Goal: Information Seeking & Learning: Check status

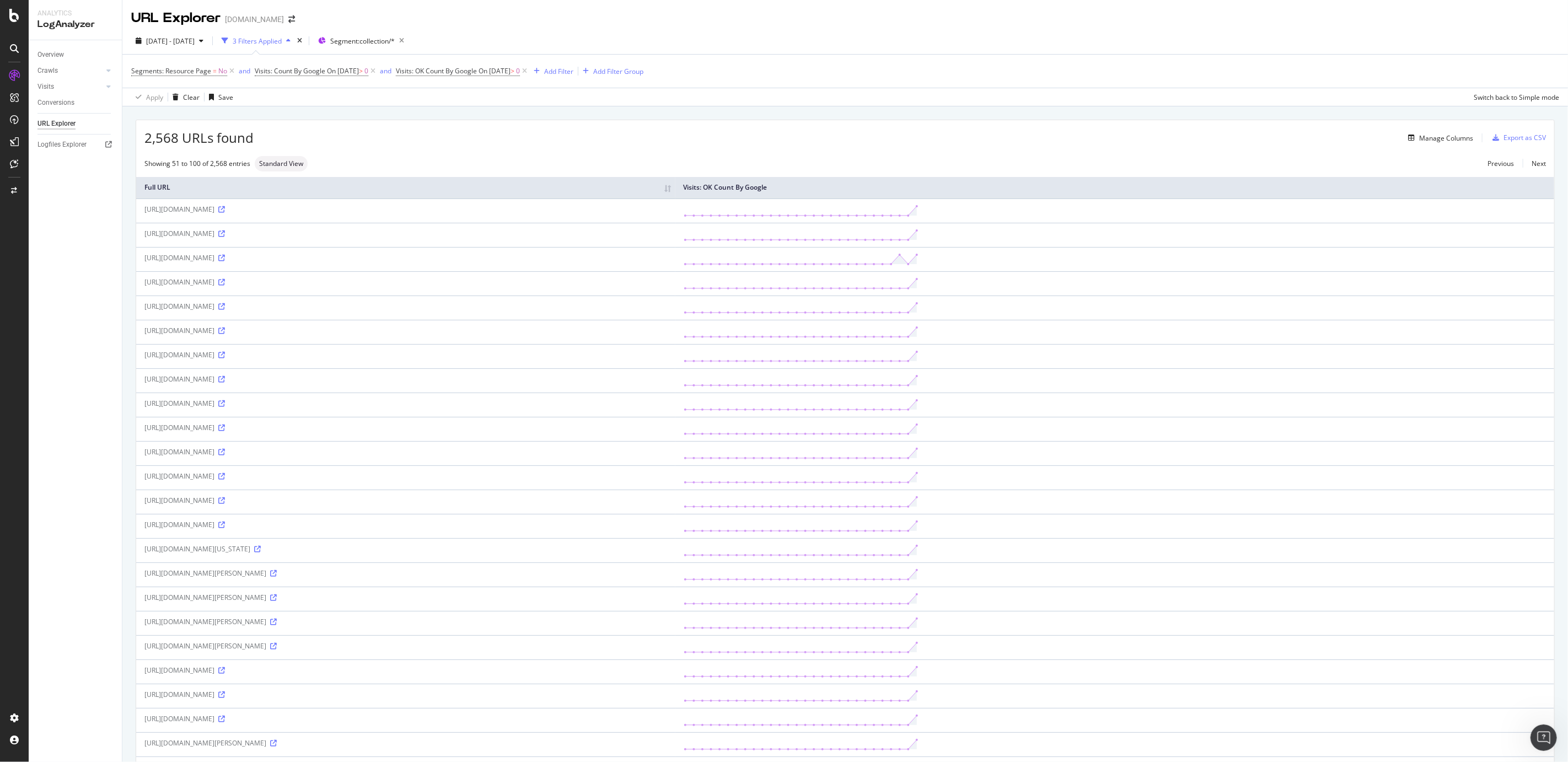
scroll to position [304, 0]
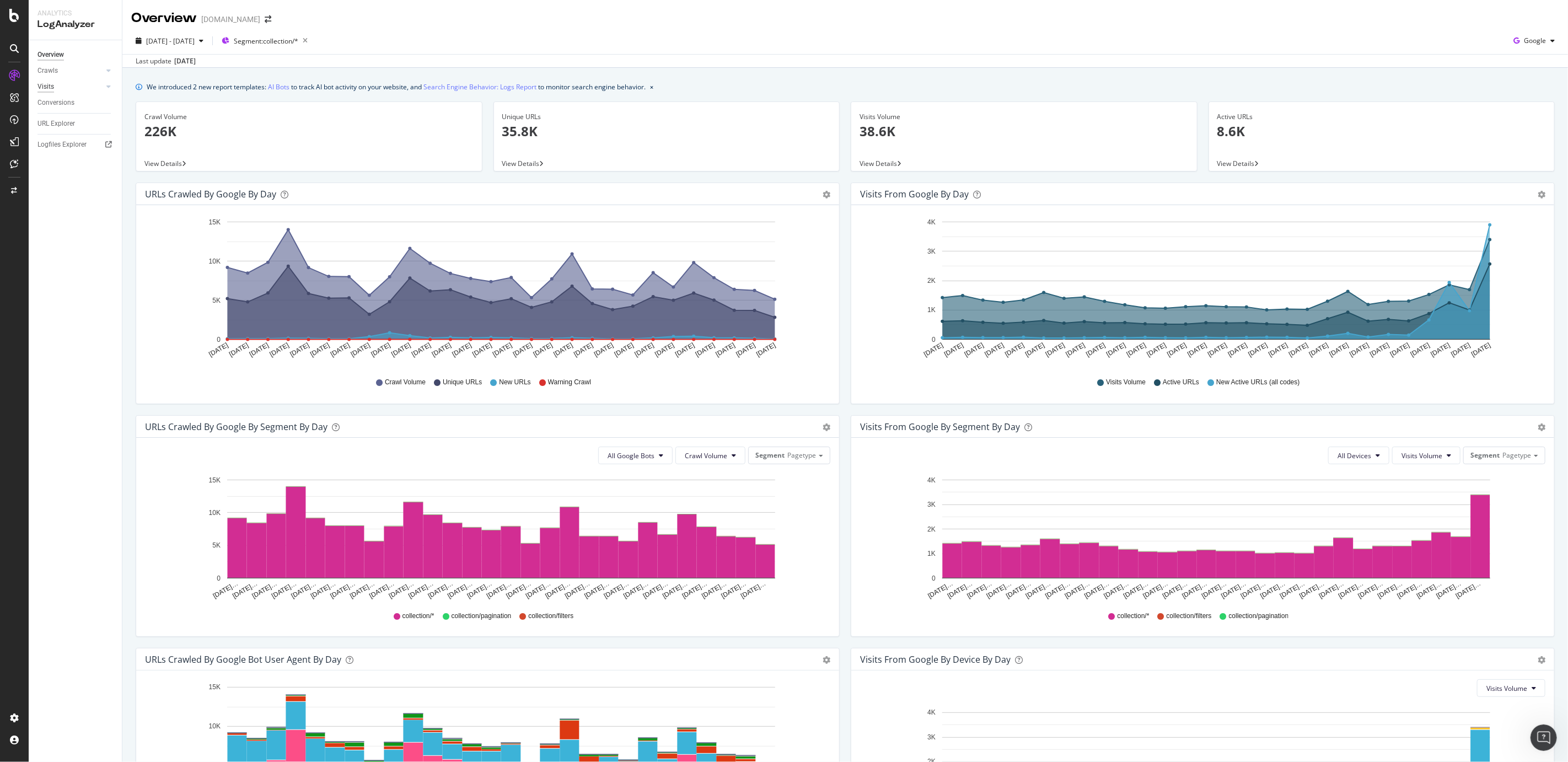
click at [43, 86] on div "Visits" at bounding box center [46, 86] width 16 height 12
